Goal: Task Accomplishment & Management: Complete application form

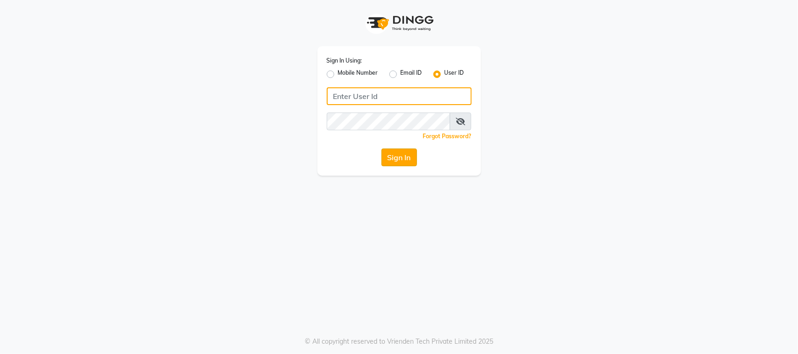
type input "sn"
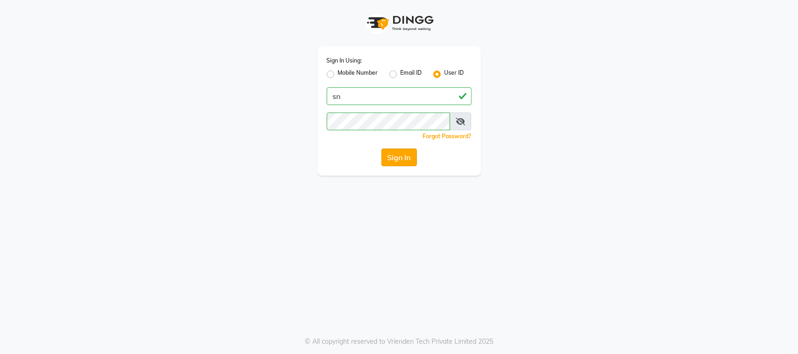
click at [389, 160] on button "Sign In" at bounding box center [399, 158] width 36 height 18
click at [389, 160] on div "Sign In" at bounding box center [399, 158] width 145 height 18
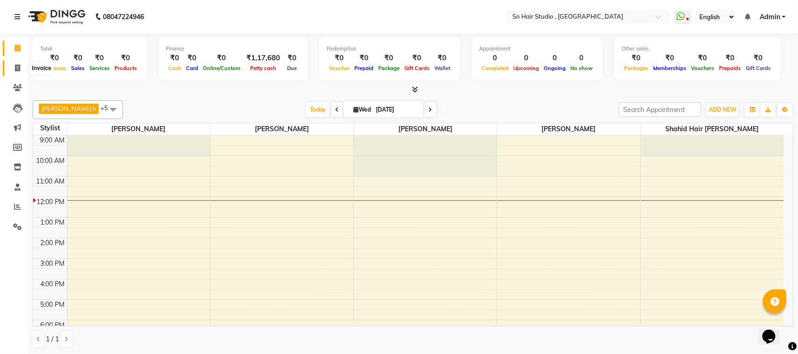
click at [15, 69] on icon at bounding box center [17, 67] width 5 height 7
select select "6415"
select select "service"
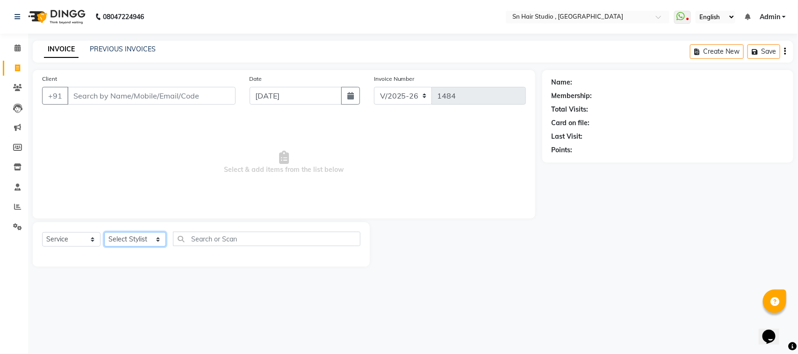
click at [113, 235] on select "Select Stylist [PERSON_NAME] [PERSON_NAME] [PERSON_NAME] hair [PERSON_NAME]" at bounding box center [135, 239] width 62 height 14
select select "67678"
click at [104, 232] on select "Select Stylist [PERSON_NAME] [PERSON_NAME] [PERSON_NAME] hair [PERSON_NAME]" at bounding box center [135, 239] width 62 height 14
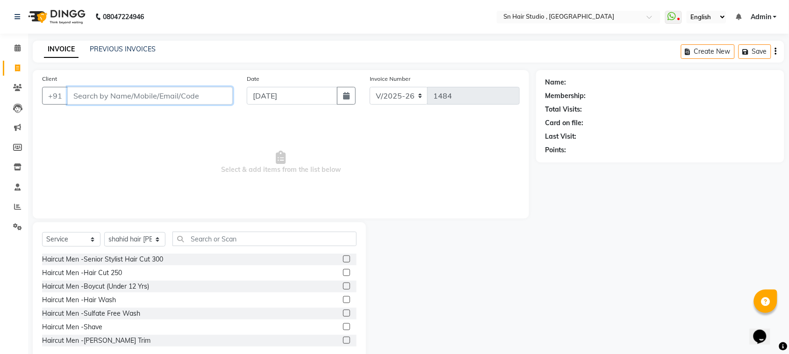
click at [96, 100] on input "Client" at bounding box center [149, 96] width 165 height 18
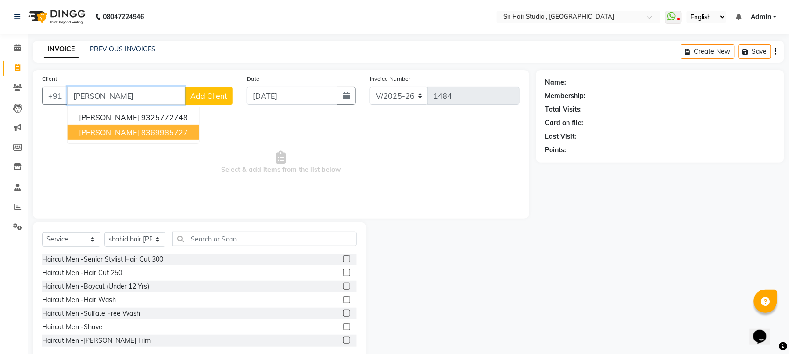
click at [106, 131] on span "[PERSON_NAME]" at bounding box center [109, 132] width 60 height 9
type input "8369985727"
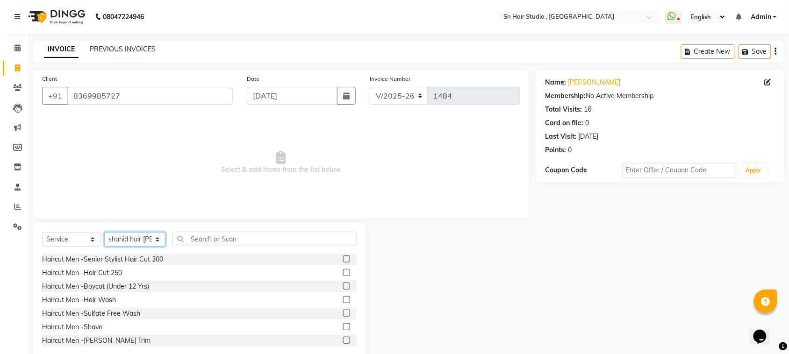
click at [125, 238] on select "Select Stylist [PERSON_NAME] [PERSON_NAME] [PERSON_NAME] hair [PERSON_NAME]" at bounding box center [134, 239] width 61 height 14
click at [134, 237] on select "Select Stylist [PERSON_NAME] [PERSON_NAME] [PERSON_NAME] hair [PERSON_NAME]" at bounding box center [134, 239] width 61 height 14
click at [216, 242] on input "text" at bounding box center [264, 239] width 184 height 14
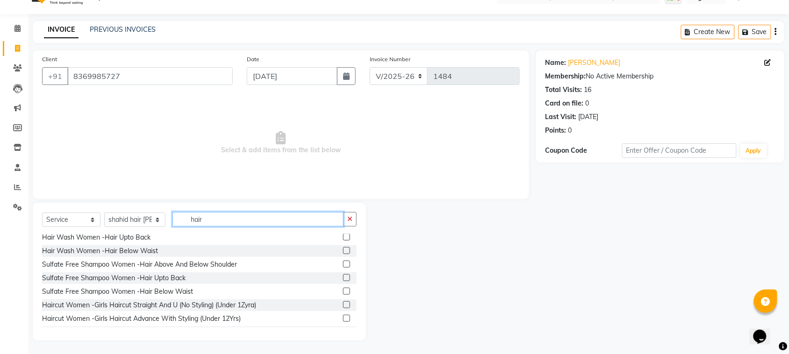
scroll to position [234, 0]
type input "hair"
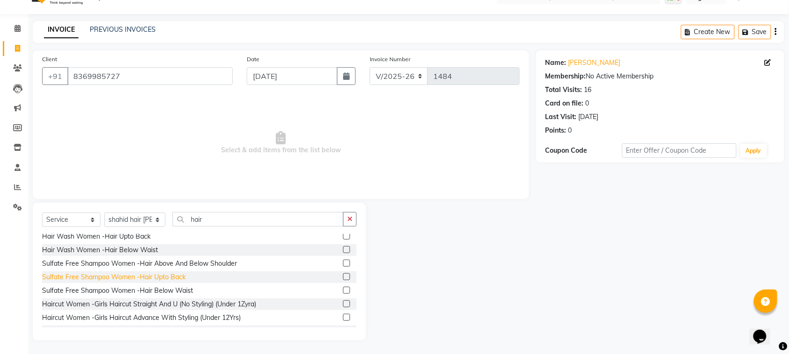
click at [78, 274] on div "Sulfate Free Shampoo Women -Hair Upto Back" at bounding box center [113, 277] width 143 height 10
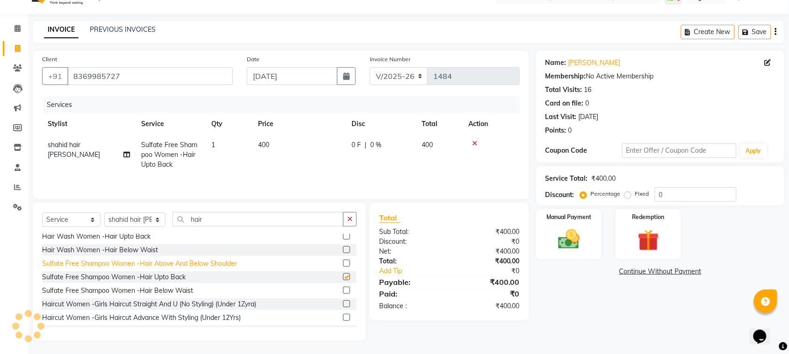
checkbox input "false"
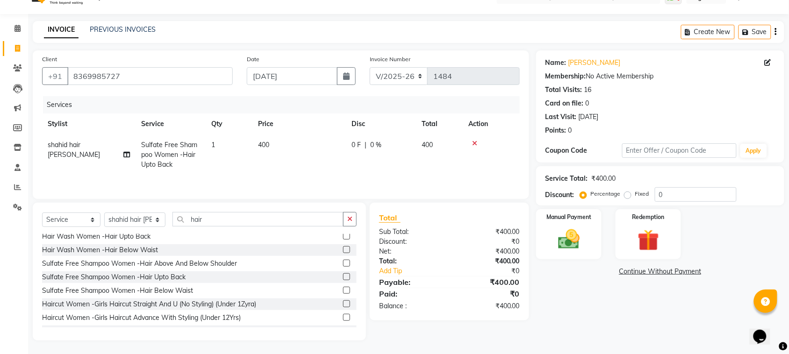
click at [474, 144] on icon at bounding box center [474, 143] width 5 height 7
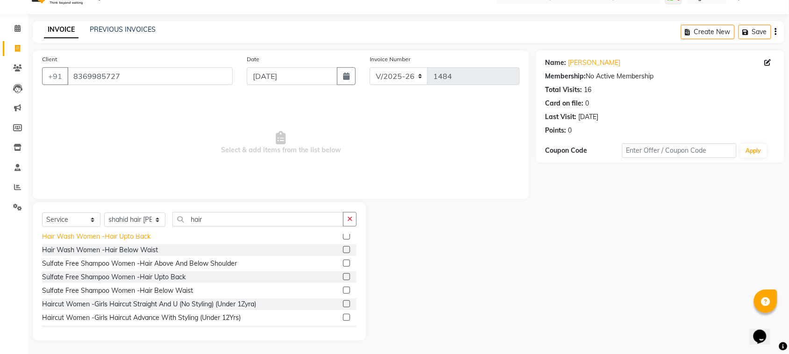
click at [139, 241] on div "Hair Wash Women -Hair Upto Back" at bounding box center [96, 237] width 108 height 10
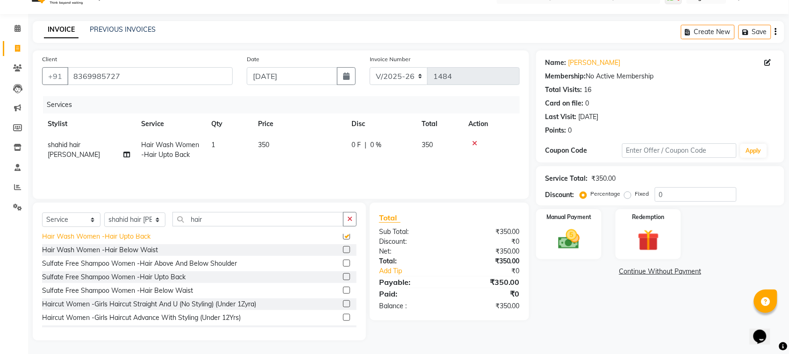
checkbox input "false"
click at [703, 196] on input "0" at bounding box center [696, 194] width 82 height 14
type input "020"
click at [574, 237] on img at bounding box center [568, 240] width 36 height 26
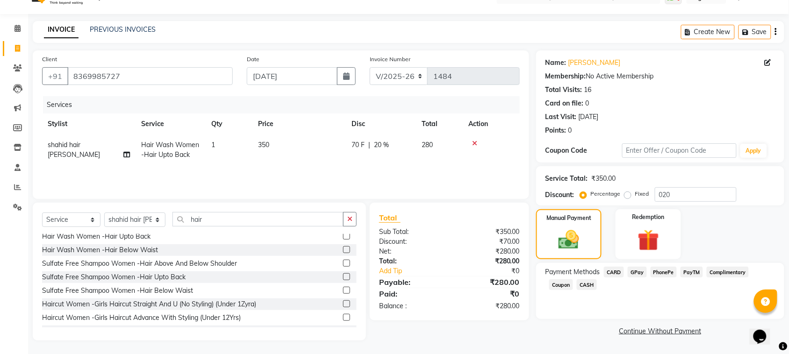
click at [634, 276] on span "GPay" at bounding box center [636, 272] width 19 height 11
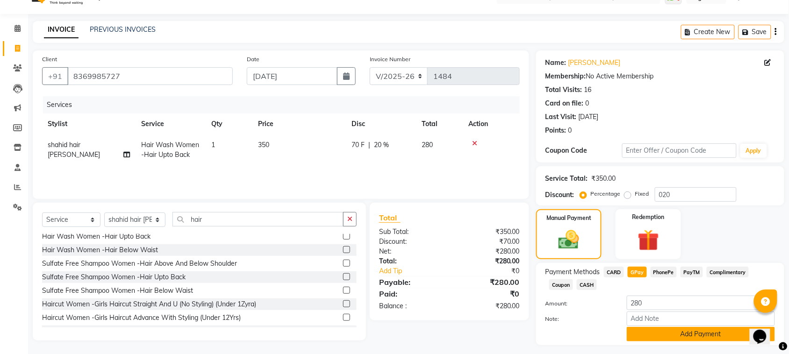
click at [666, 337] on button "Add Payment" at bounding box center [701, 334] width 148 height 14
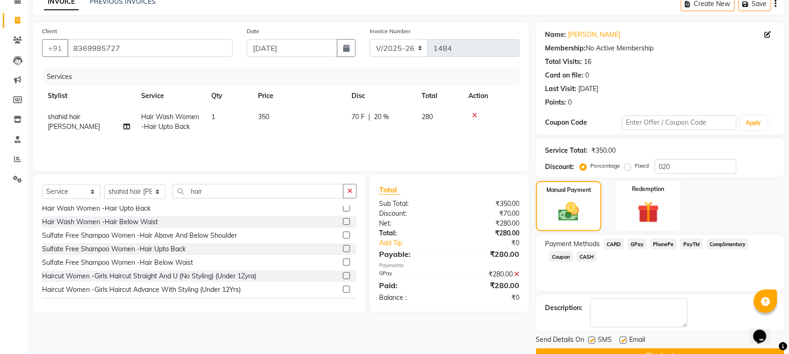
scroll to position [71, 0]
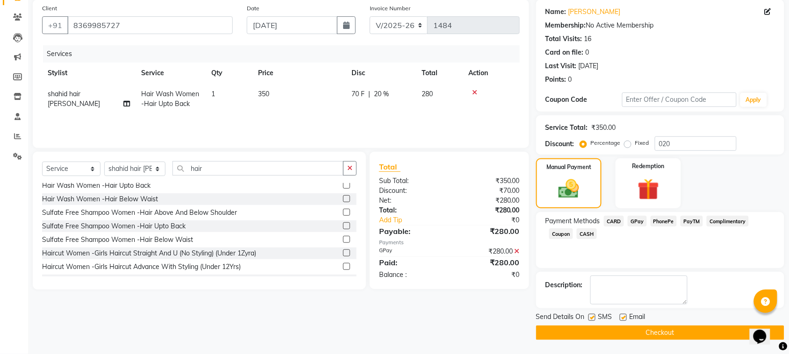
click at [669, 328] on button "Checkout" at bounding box center [660, 333] width 248 height 14
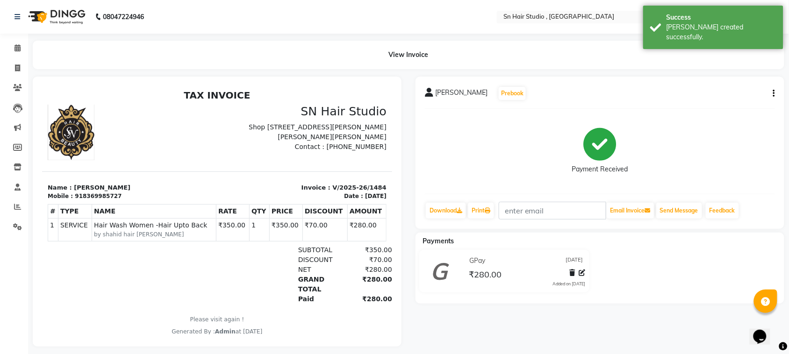
click at [17, 59] on li "Invoice" at bounding box center [14, 68] width 28 height 20
click at [16, 65] on icon at bounding box center [17, 67] width 5 height 7
select select "service"
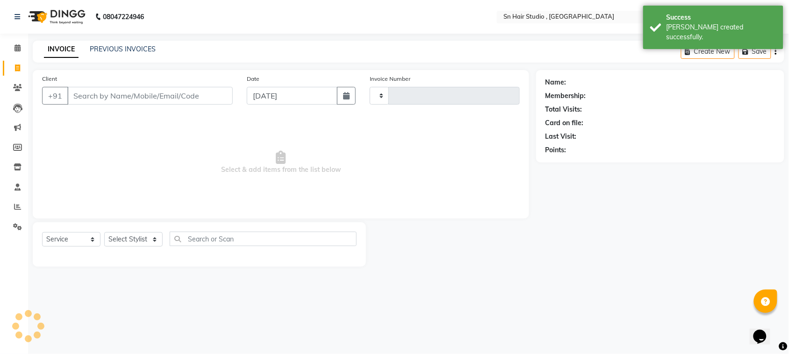
type input "1485"
select select "6415"
click at [13, 208] on span at bounding box center [17, 207] width 16 height 11
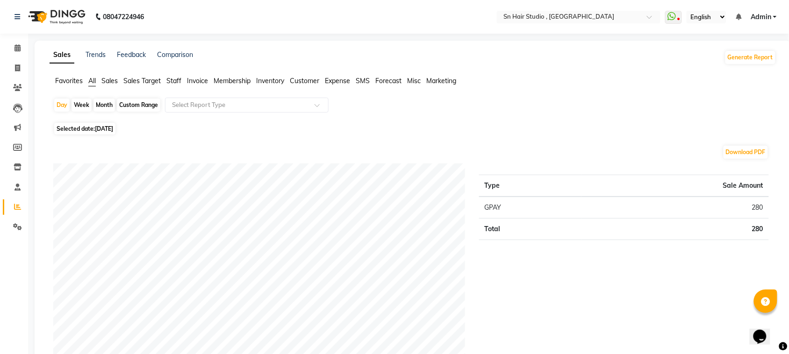
click at [174, 82] on span "Staff" at bounding box center [173, 81] width 15 height 8
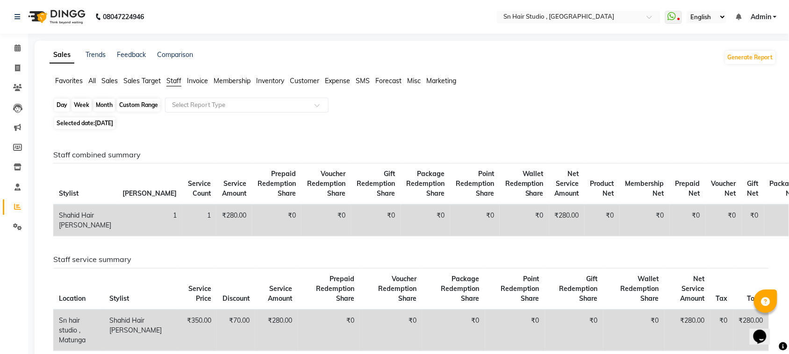
click at [64, 103] on div "Day" at bounding box center [61, 105] width 15 height 13
select select "9"
select select "2025"
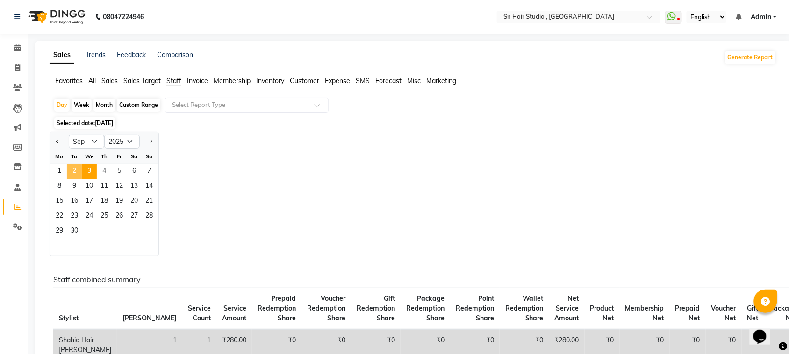
click at [78, 168] on span "2" at bounding box center [74, 171] width 15 height 15
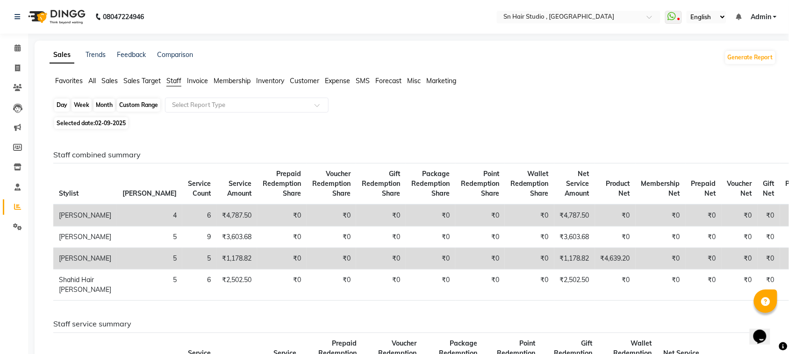
click at [58, 111] on div "Day" at bounding box center [61, 105] width 15 height 13
select select "9"
select select "2025"
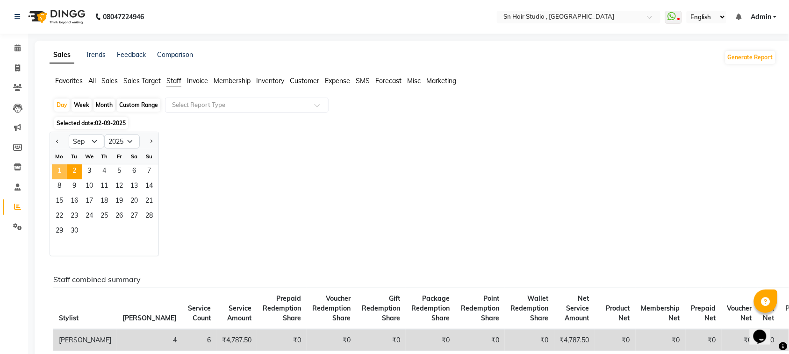
click at [58, 167] on span "1" at bounding box center [59, 171] width 15 height 15
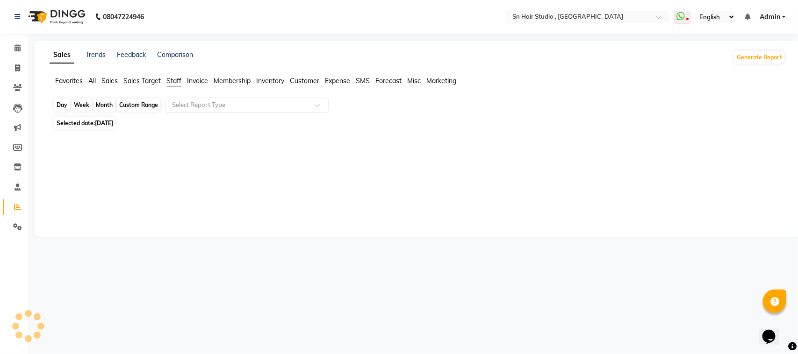
click at [56, 101] on div "Day" at bounding box center [61, 105] width 15 height 13
select select "9"
select select "2025"
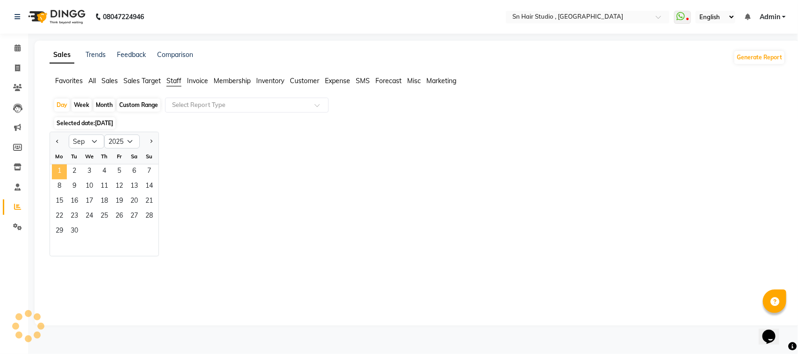
click at [57, 171] on span "1" at bounding box center [59, 171] width 15 height 15
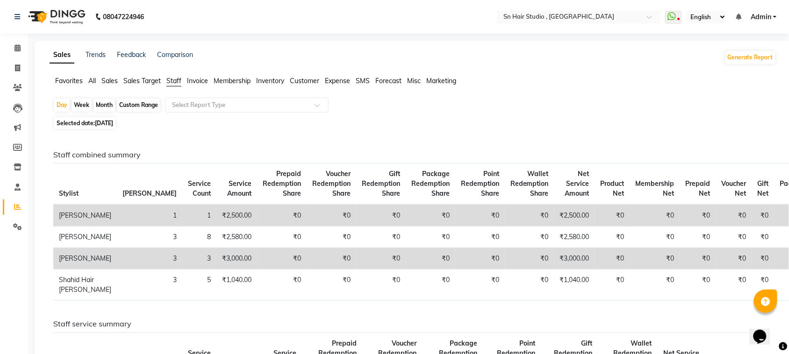
click at [14, 59] on li "Invoice" at bounding box center [14, 68] width 28 height 20
click at [14, 64] on span at bounding box center [17, 68] width 16 height 11
select select "6415"
select select "service"
